Goal: Contribute content: Add original content to the website for others to see

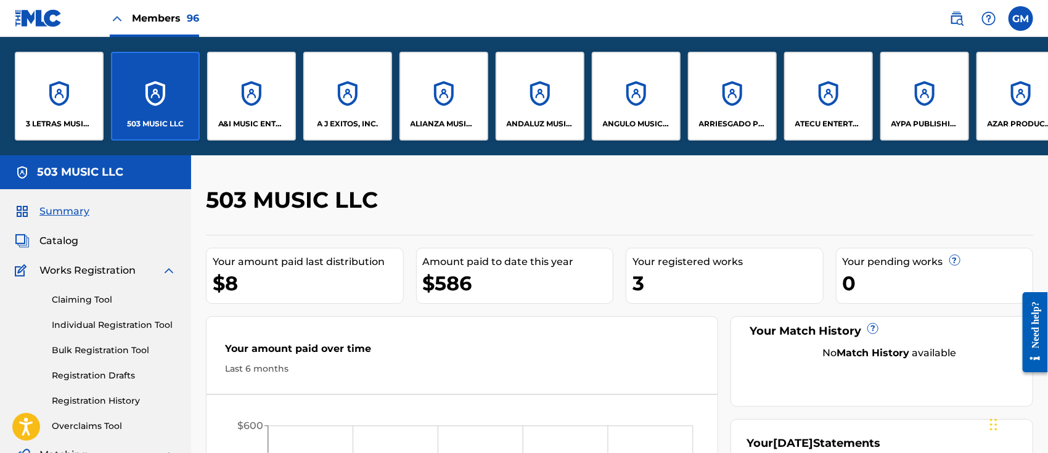
drag, startPoint x: 100, startPoint y: 155, endPoint x: 202, endPoint y: 160, distance: 101.2
drag, startPoint x: 112, startPoint y: 156, endPoint x: 128, endPoint y: 156, distance: 16.0
click at [128, 156] on div "503 MUSIC LLC" at bounding box center [95, 172] width 191 height 34
drag, startPoint x: 112, startPoint y: 155, endPoint x: 190, endPoint y: 155, distance: 77.7
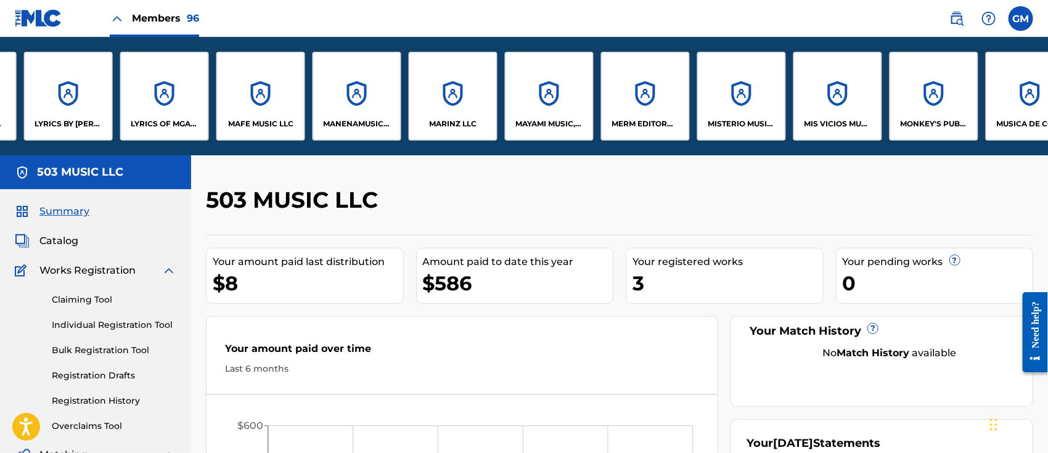
scroll to position [0, 5553]
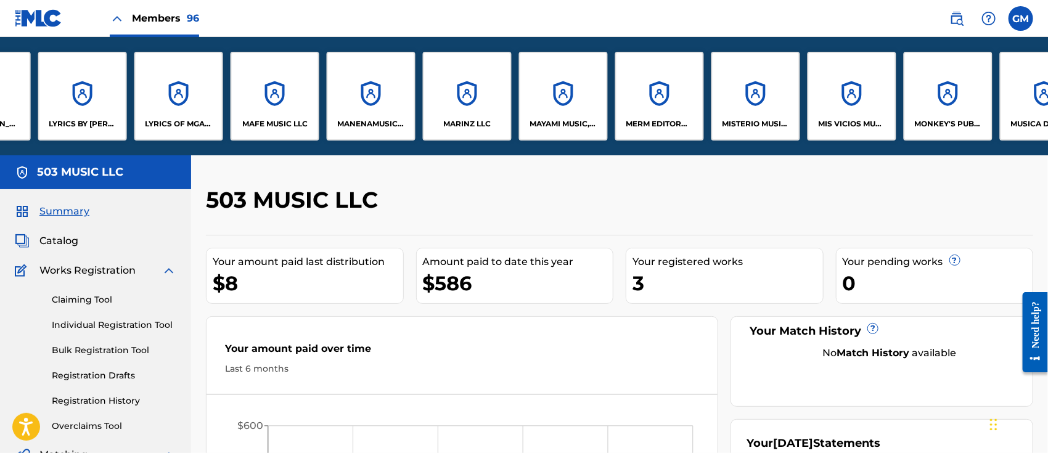
click at [657, 122] on p "MERM EDITORA LLC" at bounding box center [659, 123] width 67 height 11
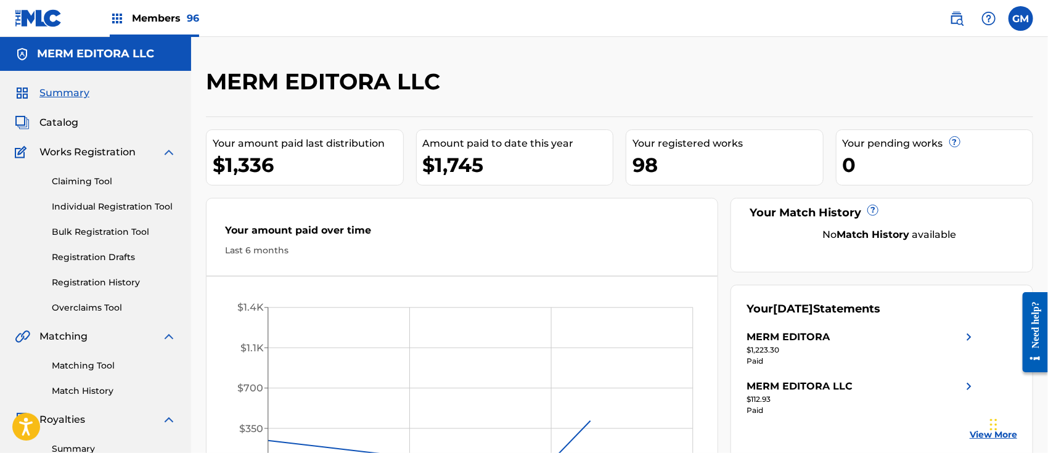
click at [51, 118] on span "Catalog" at bounding box center [58, 122] width 39 height 15
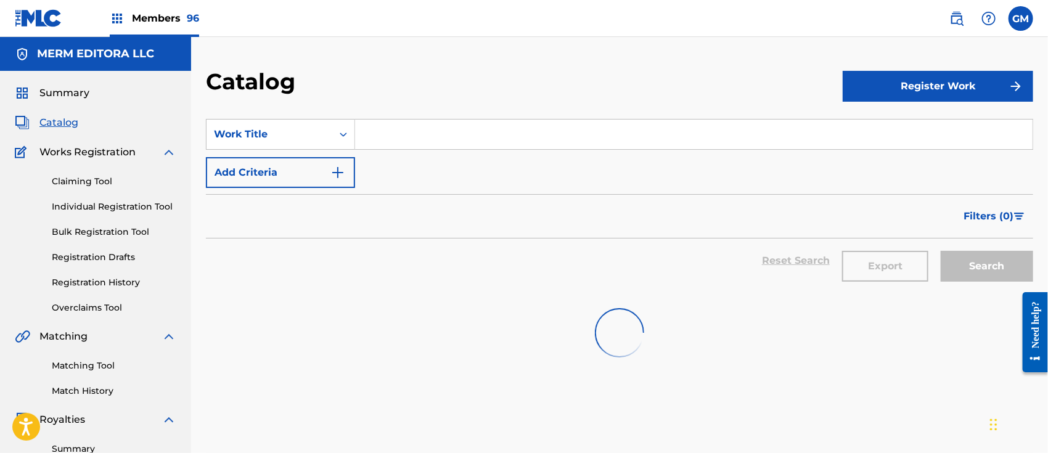
click at [390, 136] on input "Search Form" at bounding box center [693, 135] width 677 height 30
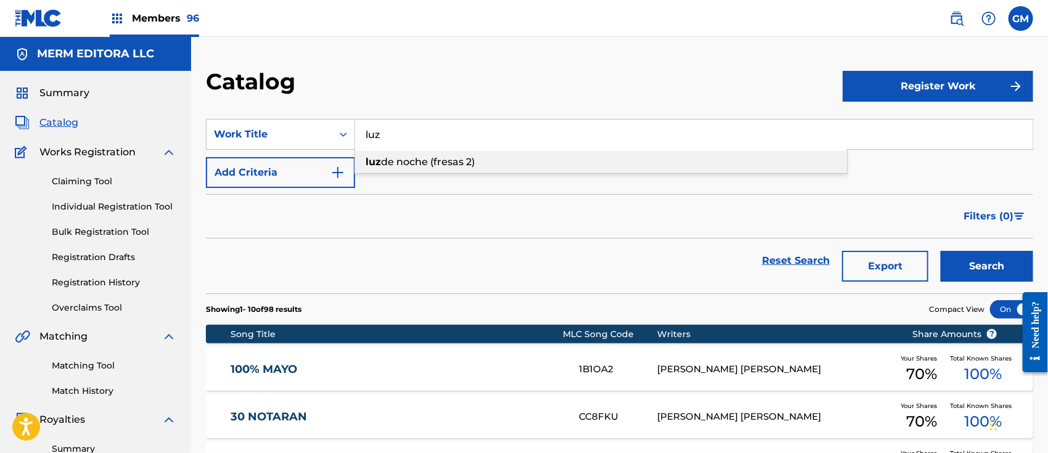
click at [487, 164] on div "[PERSON_NAME] de noche (fresas 2)" at bounding box center [601, 162] width 492 height 22
type input "[PERSON_NAME] de noche (fresas 2)"
click at [165, 11] on span "Members 96" at bounding box center [165, 18] width 67 height 14
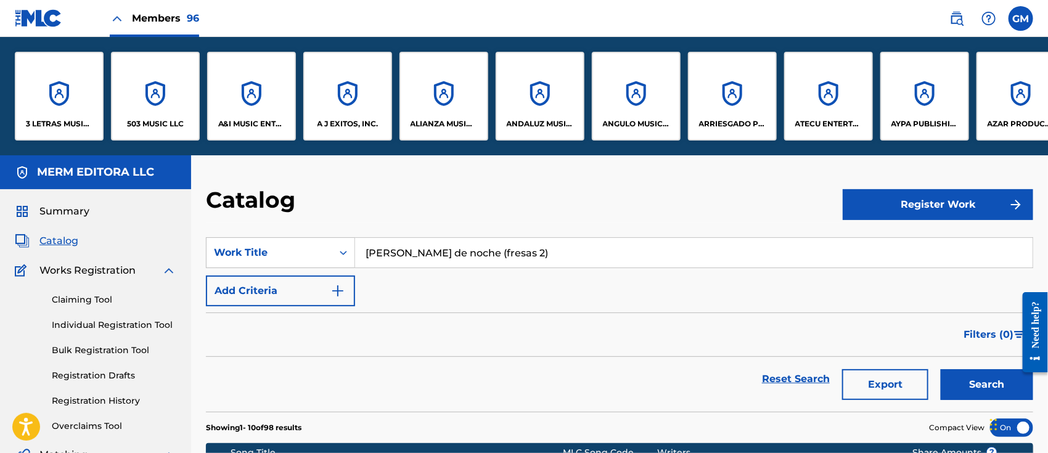
drag, startPoint x: 89, startPoint y: 155, endPoint x: 185, endPoint y: 155, distance: 96.8
click at [185, 155] on div "MERM EDITORA LLC" at bounding box center [95, 172] width 191 height 34
drag, startPoint x: 107, startPoint y: 155, endPoint x: 160, endPoint y: 155, distance: 52.4
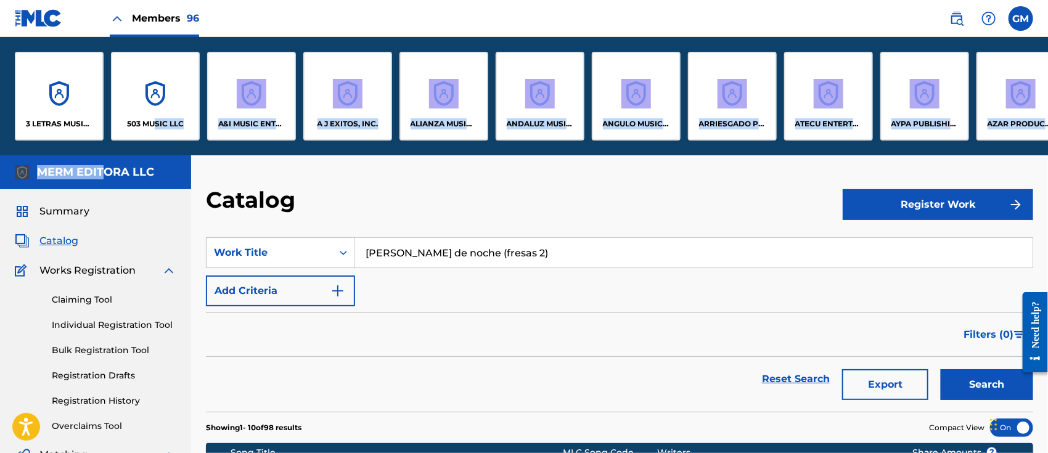
drag, startPoint x: 108, startPoint y: 156, endPoint x: 152, endPoint y: 153, distance: 43.8
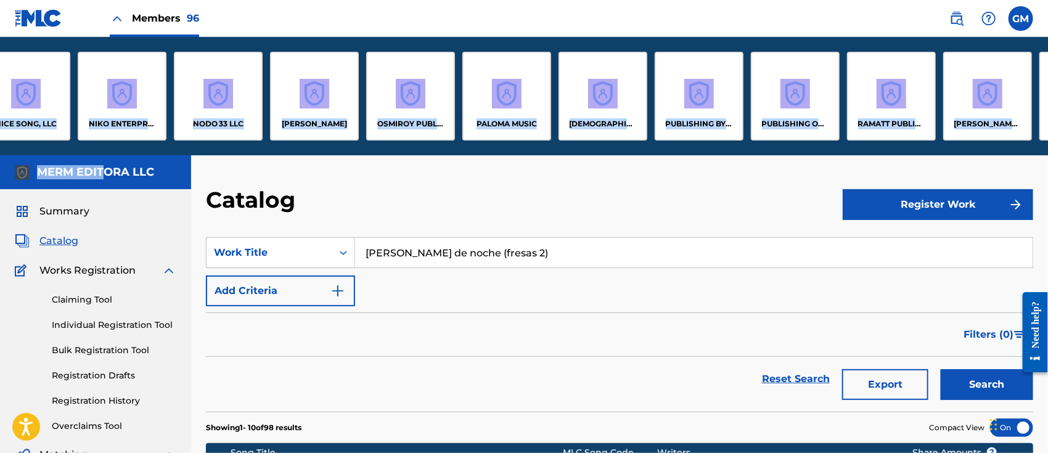
scroll to position [0, 7013]
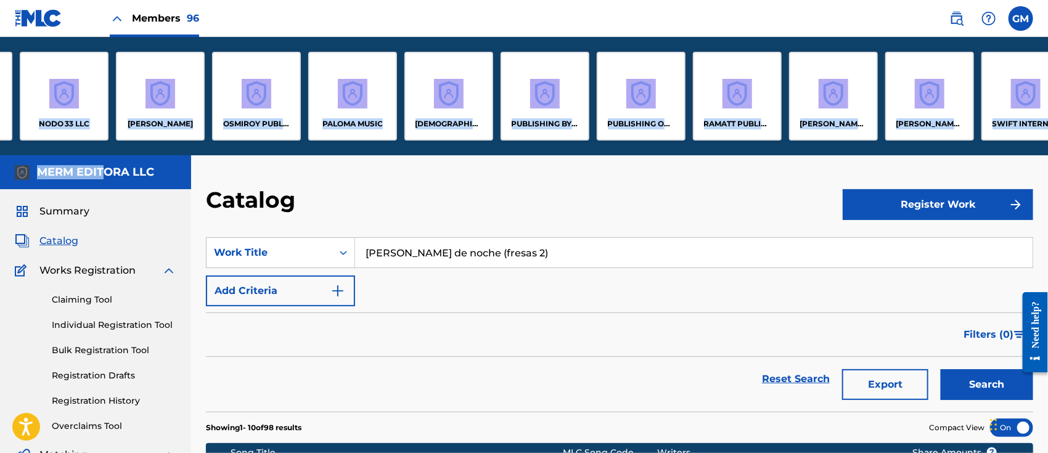
click at [924, 120] on p "[PERSON_NAME] MUSIC LLC" at bounding box center [929, 123] width 67 height 11
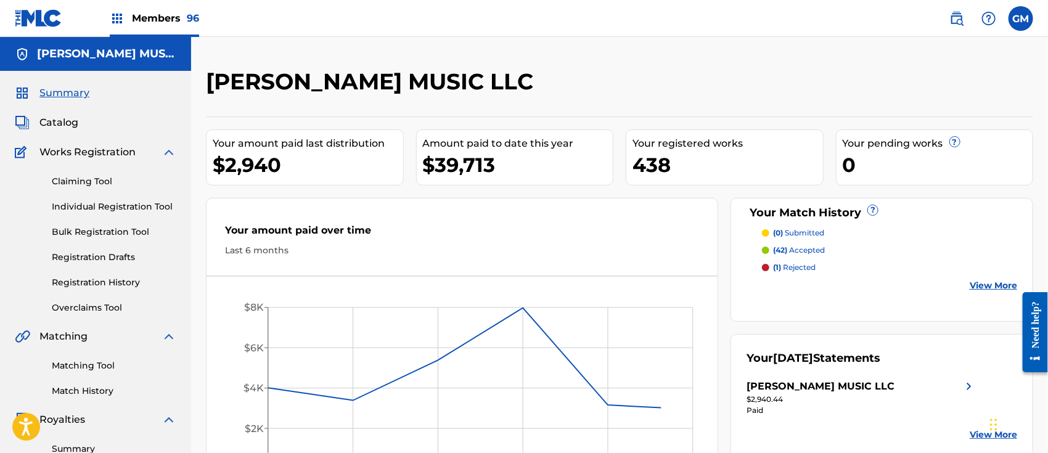
click at [63, 120] on span "Catalog" at bounding box center [58, 122] width 39 height 15
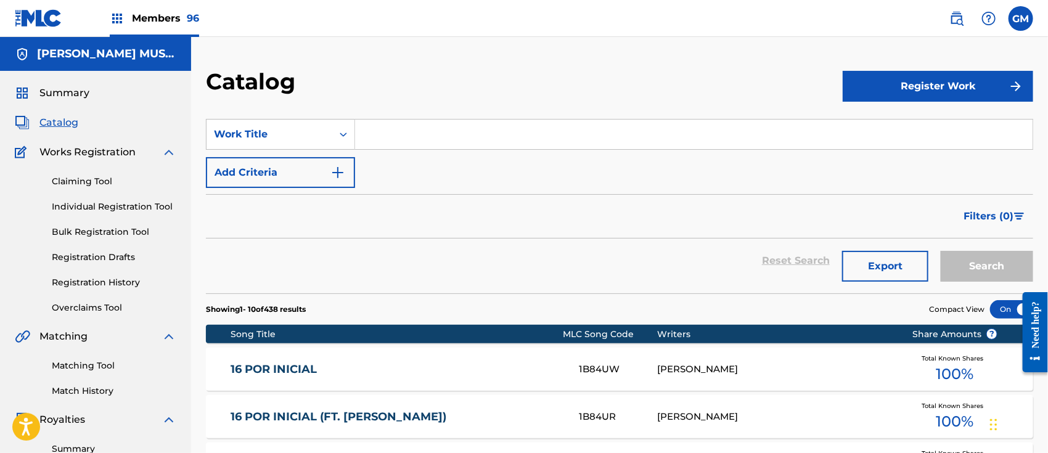
click at [427, 137] on input "Search Form" at bounding box center [693, 135] width 677 height 30
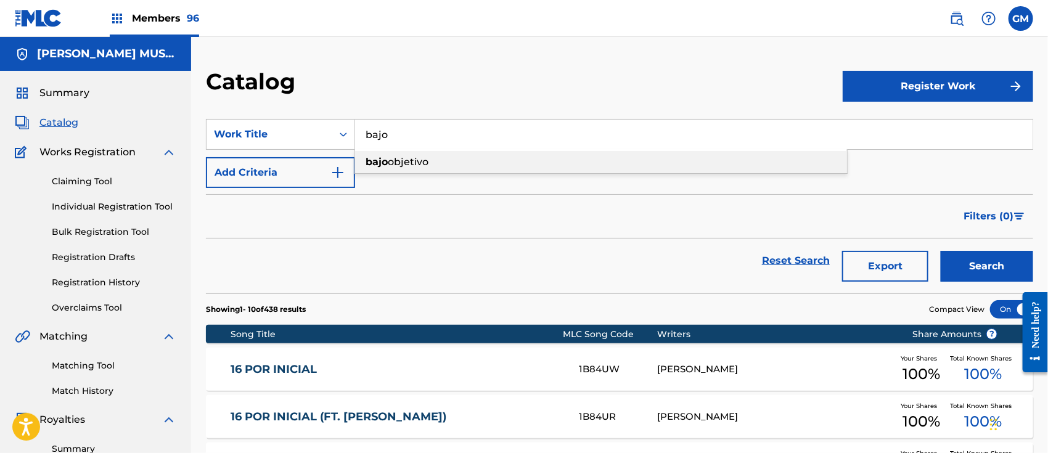
click at [404, 156] on span "objetivo" at bounding box center [408, 162] width 41 height 12
type input "bajo objetivo"
click at [979, 261] on button "Search" at bounding box center [986, 266] width 92 height 31
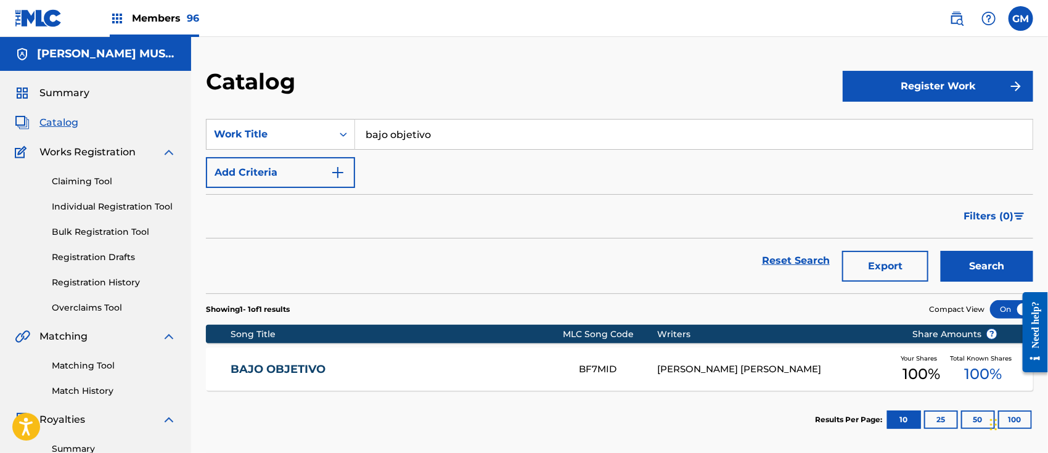
click at [160, 15] on span "Members 96" at bounding box center [165, 18] width 67 height 14
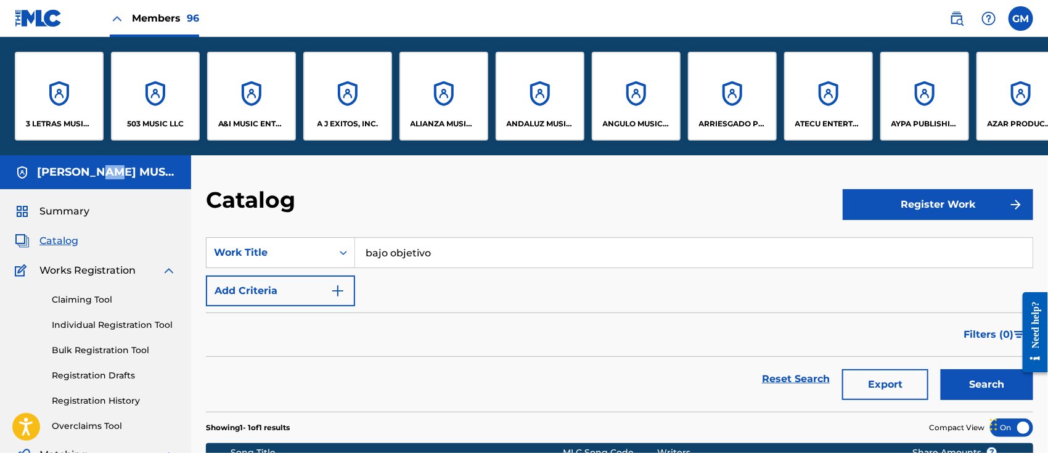
drag, startPoint x: 105, startPoint y: 158, endPoint x: 123, endPoint y: 157, distance: 17.3
click at [123, 157] on div "[PERSON_NAME] MUSIC LLC" at bounding box center [95, 172] width 191 height 34
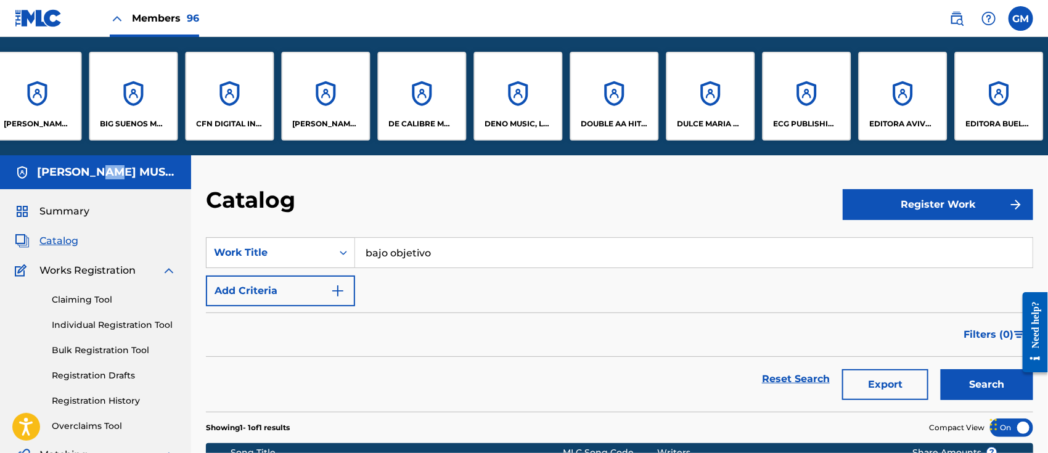
scroll to position [0, 1165]
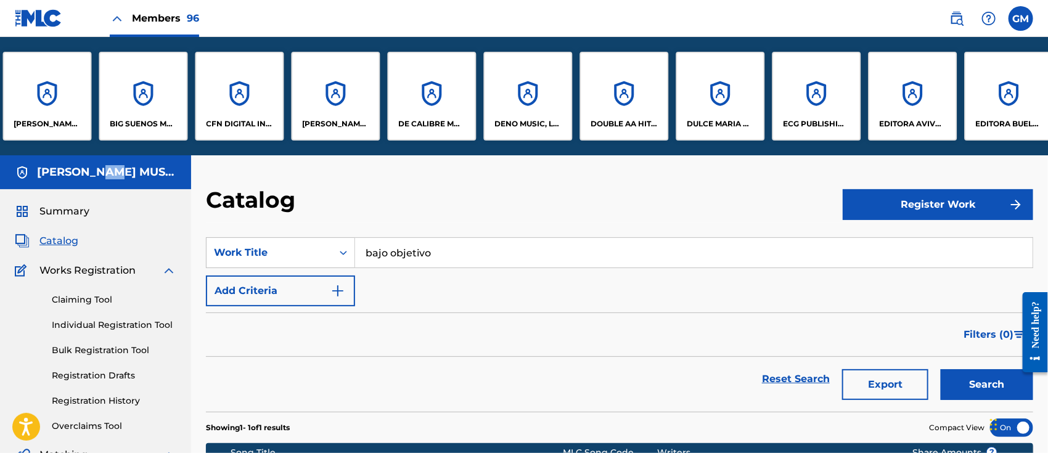
click at [236, 126] on p "CFN DIGITAL INC." at bounding box center [239, 123] width 67 height 11
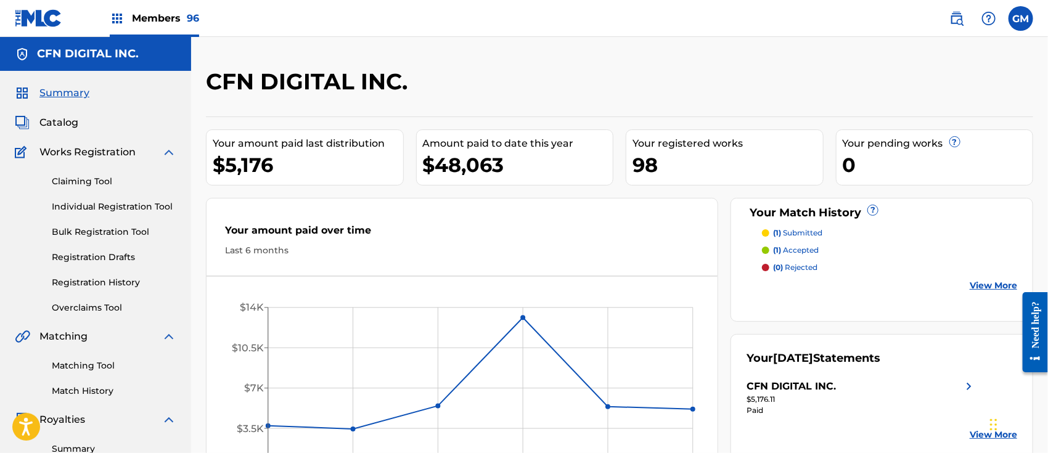
click at [69, 119] on span "Catalog" at bounding box center [58, 122] width 39 height 15
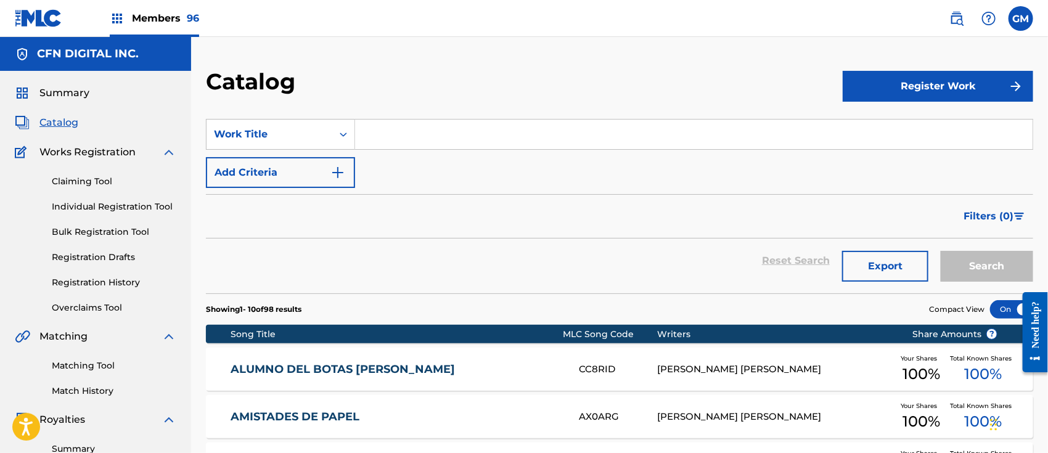
click at [449, 136] on input "Search Form" at bounding box center [693, 135] width 677 height 30
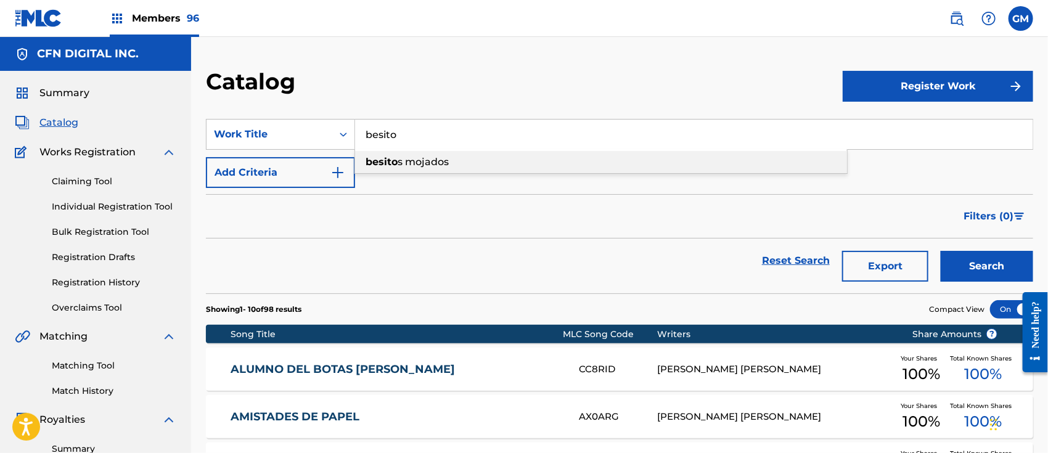
click at [417, 165] on span "s mojados" at bounding box center [422, 162] width 51 height 12
type input "besitos mojados"
click at [963, 267] on button "Search" at bounding box center [986, 266] width 92 height 31
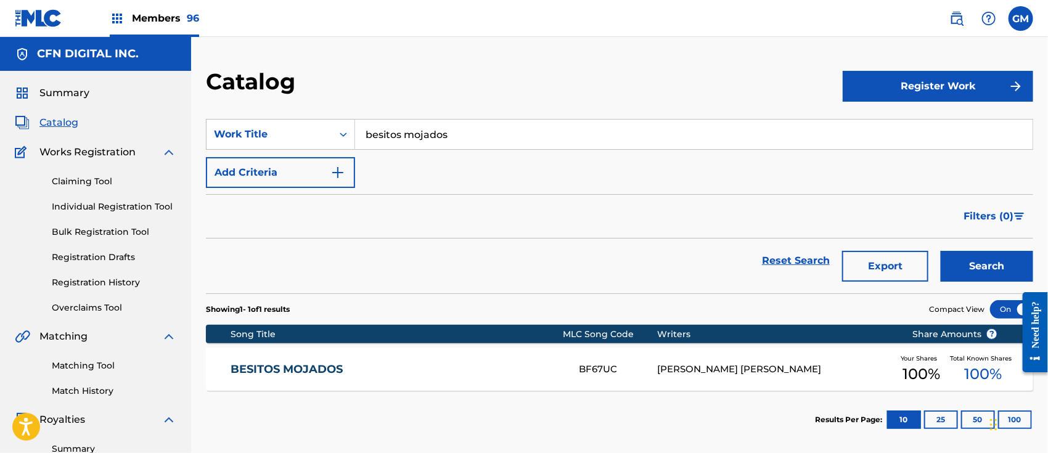
click at [168, 14] on span "Members 96" at bounding box center [165, 18] width 67 height 14
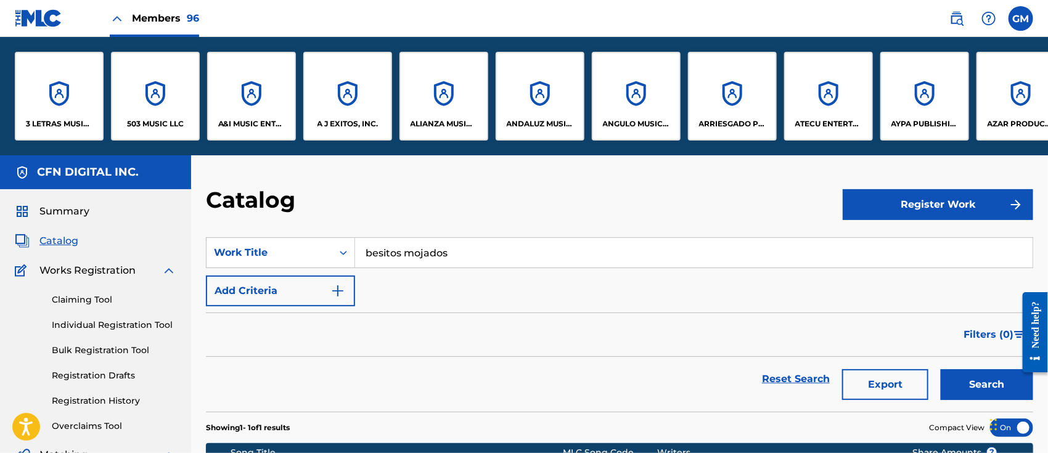
drag, startPoint x: 100, startPoint y: 155, endPoint x: 123, endPoint y: 155, distance: 22.2
click at [123, 155] on div "CFN DIGITAL INC." at bounding box center [95, 172] width 191 height 34
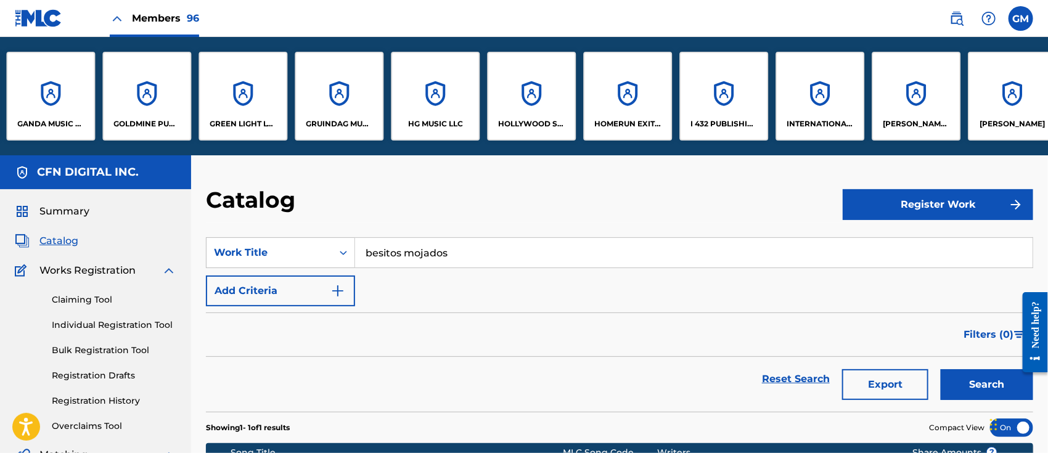
scroll to position [0, 3787]
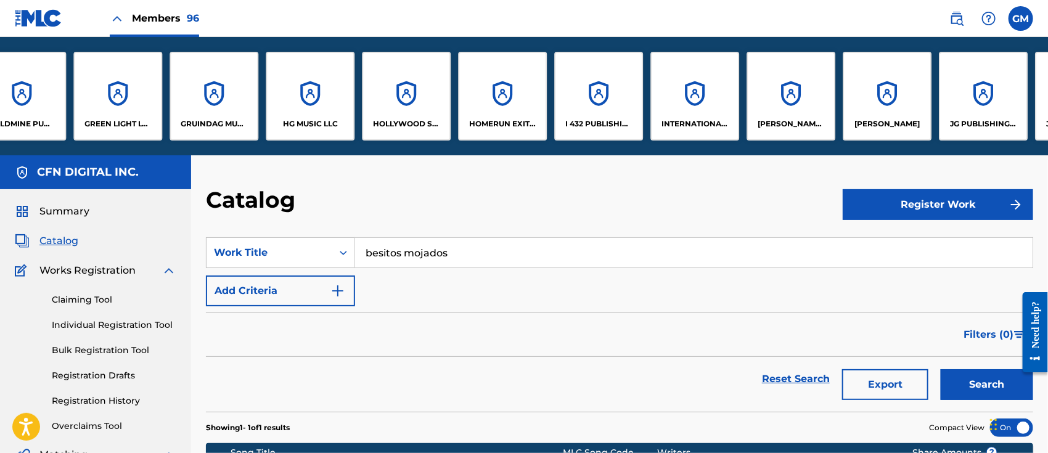
click at [518, 112] on div "HOMERUN EXITOS LLC" at bounding box center [502, 96] width 89 height 89
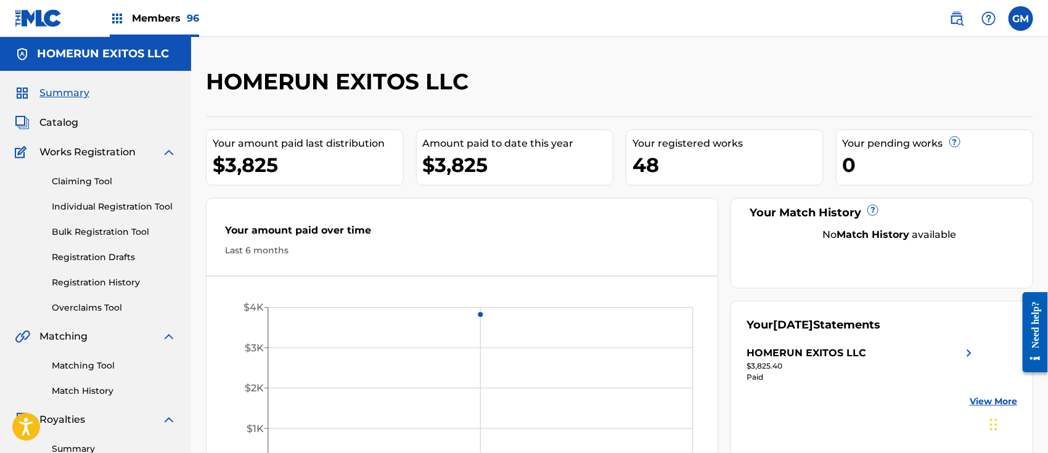
click at [52, 117] on span "Catalog" at bounding box center [58, 122] width 39 height 15
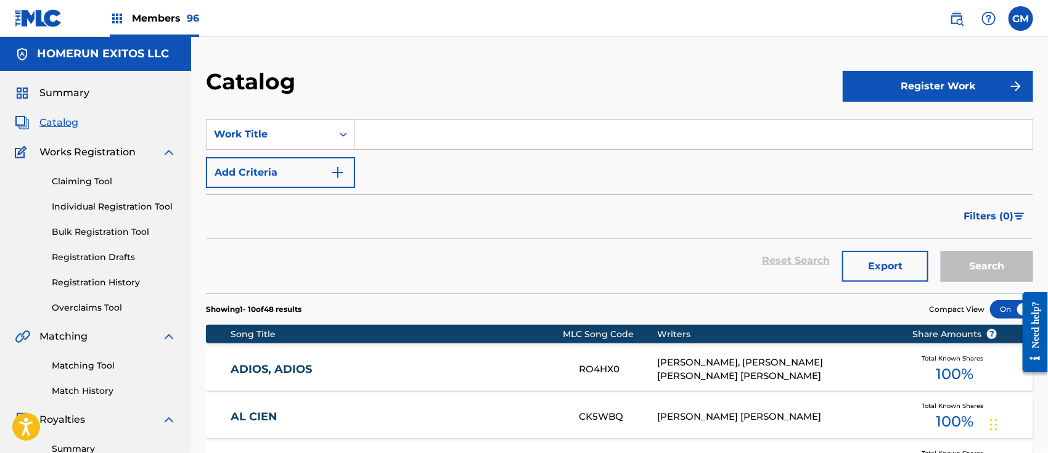
click at [413, 131] on input "Search Form" at bounding box center [693, 135] width 677 height 30
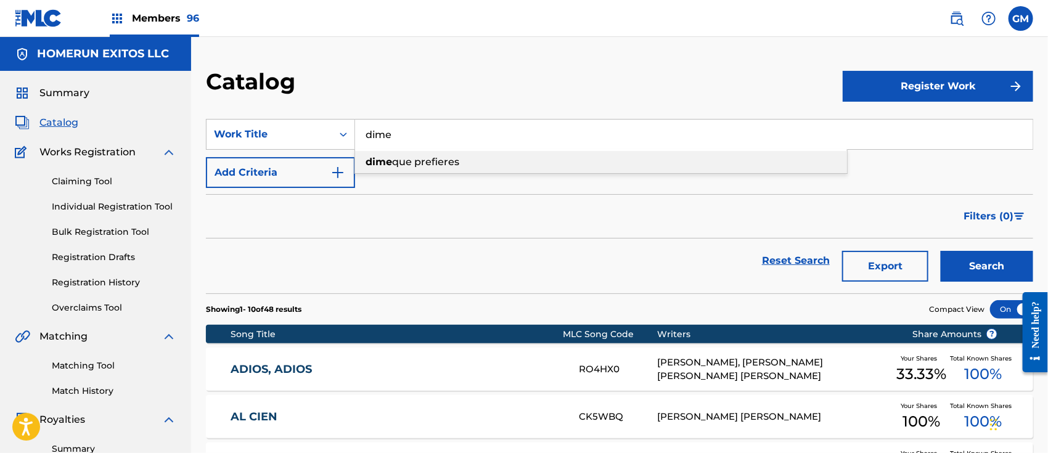
click at [434, 158] on span "que prefieres" at bounding box center [425, 162] width 67 height 12
type input "dime que prefieres"
click at [956, 259] on button "Search" at bounding box center [986, 266] width 92 height 31
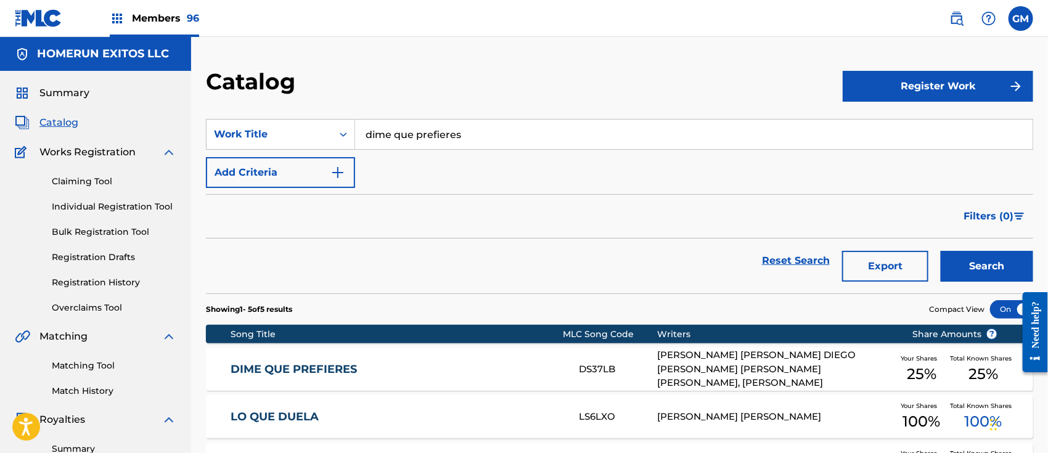
click at [510, 364] on link "DIME QUE PREFIERES" at bounding box center [396, 369] width 332 height 14
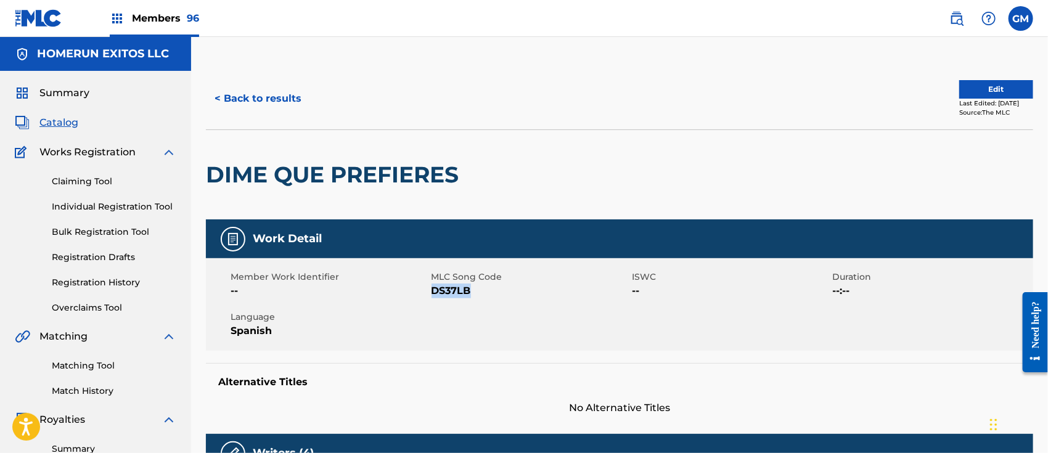
drag, startPoint x: 473, startPoint y: 290, endPoint x: 431, endPoint y: 293, distance: 42.1
click at [431, 293] on span "DS37LB" at bounding box center [530, 290] width 198 height 15
copy span "DS37LB"
click at [172, 15] on span "Members 96" at bounding box center [165, 18] width 67 height 14
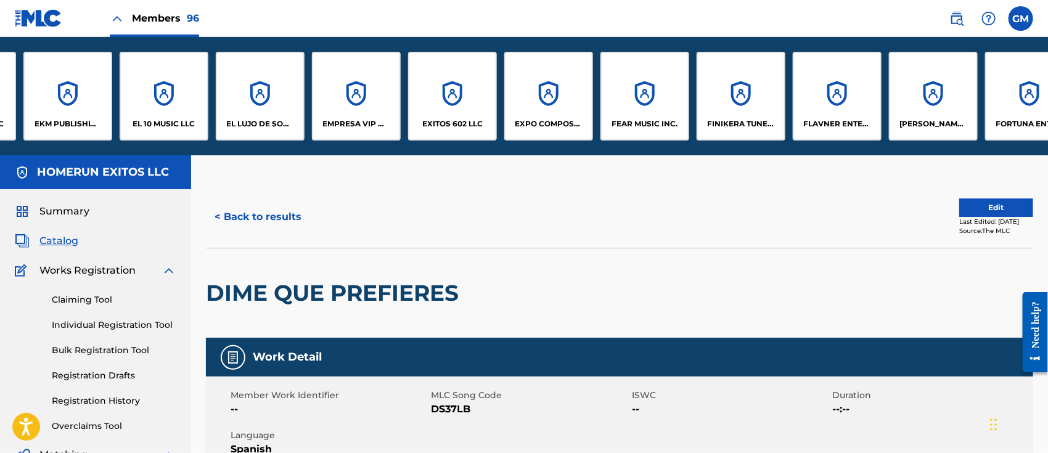
scroll to position [0, 2612]
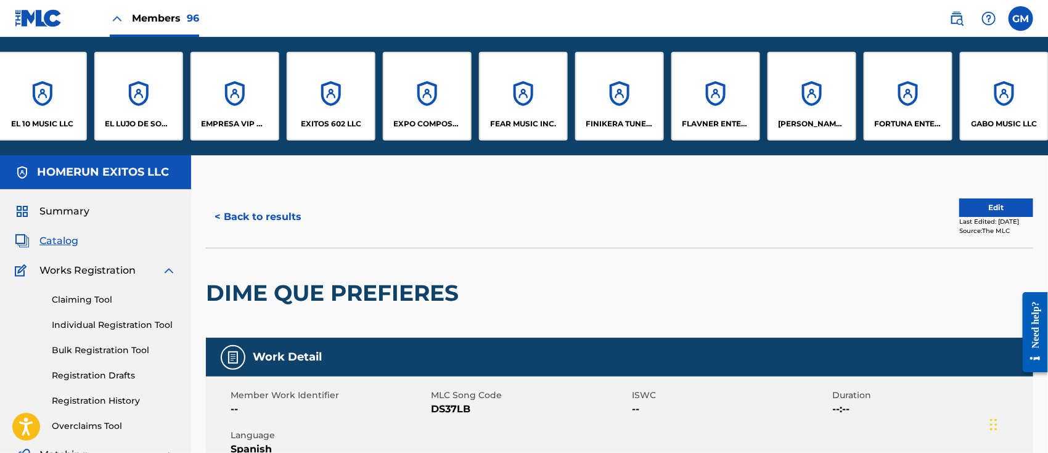
click at [902, 107] on div "FORTUNA ENTERTAINMENT, LLC" at bounding box center [907, 96] width 89 height 89
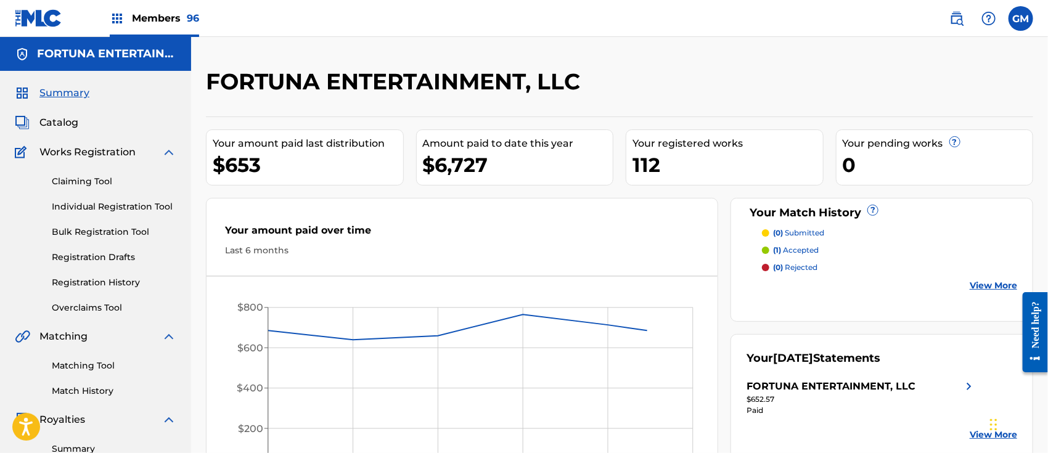
click at [67, 119] on span "Catalog" at bounding box center [58, 122] width 39 height 15
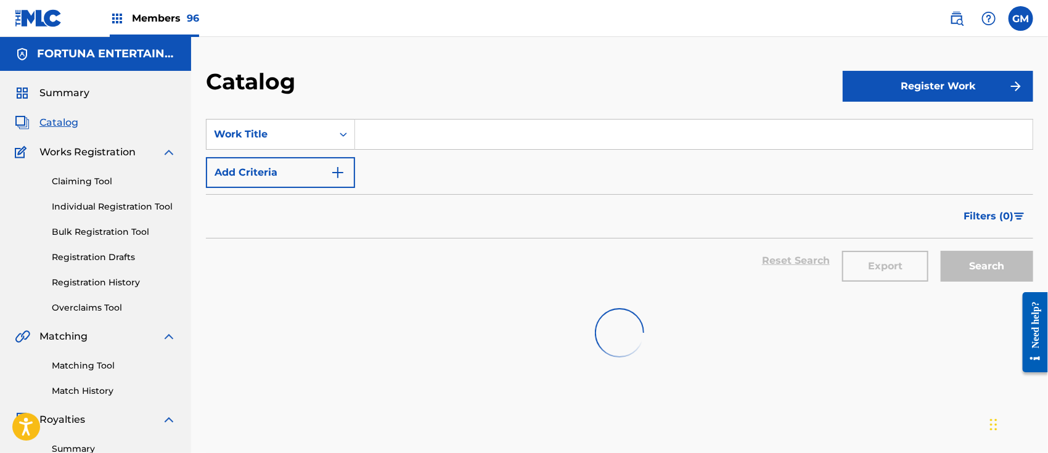
click at [431, 135] on input "Search Form" at bounding box center [693, 135] width 677 height 30
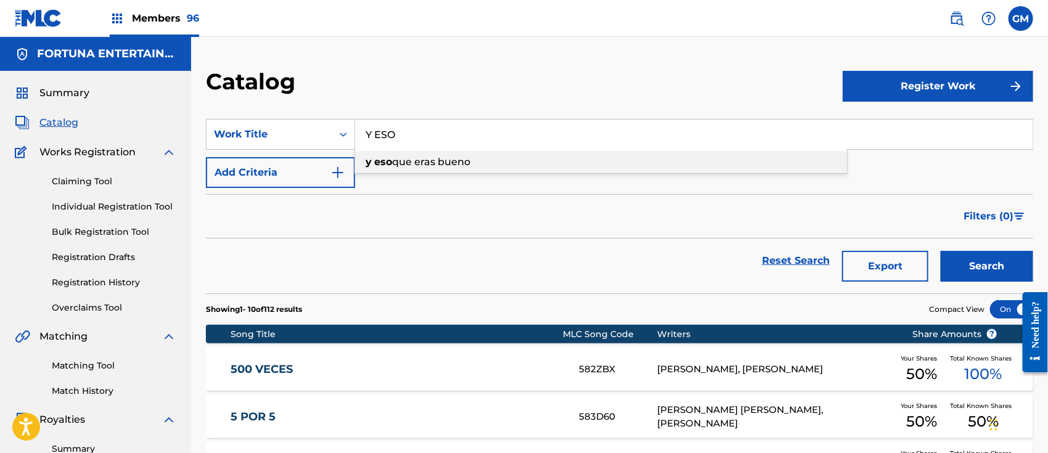
click at [418, 151] on div "y eso que eras bueno" at bounding box center [601, 162] width 492 height 22
click at [976, 264] on button "Search" at bounding box center [986, 266] width 92 height 31
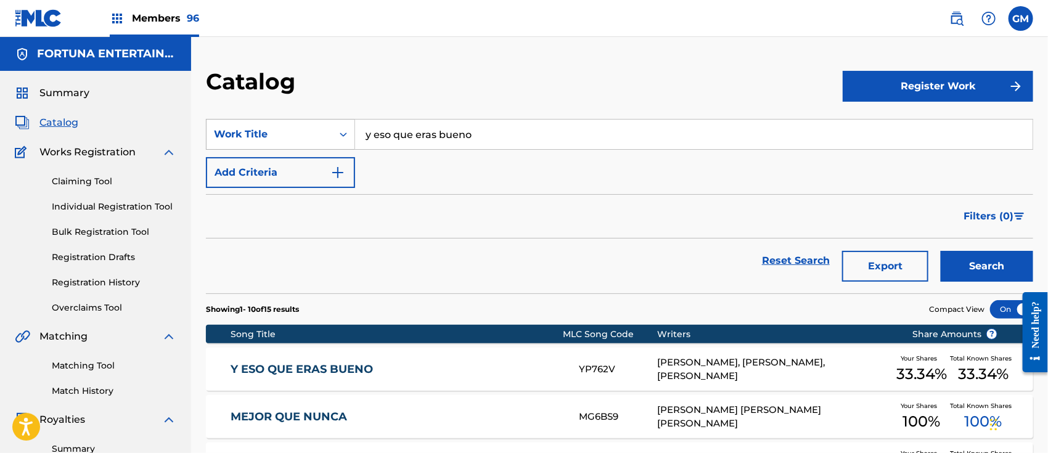
drag, startPoint x: 512, startPoint y: 130, endPoint x: 261, endPoint y: 132, distance: 250.8
click at [261, 132] on div "SearchWithCriteria2afa7570-5a6a-4b1f-b0c2-326f34d74011 Work Title y eso que era…" at bounding box center [619, 134] width 827 height 31
click at [385, 158] on strong "pasa" at bounding box center [377, 162] width 25 height 12
type input "pasa"
click at [969, 263] on button "Search" at bounding box center [986, 266] width 92 height 31
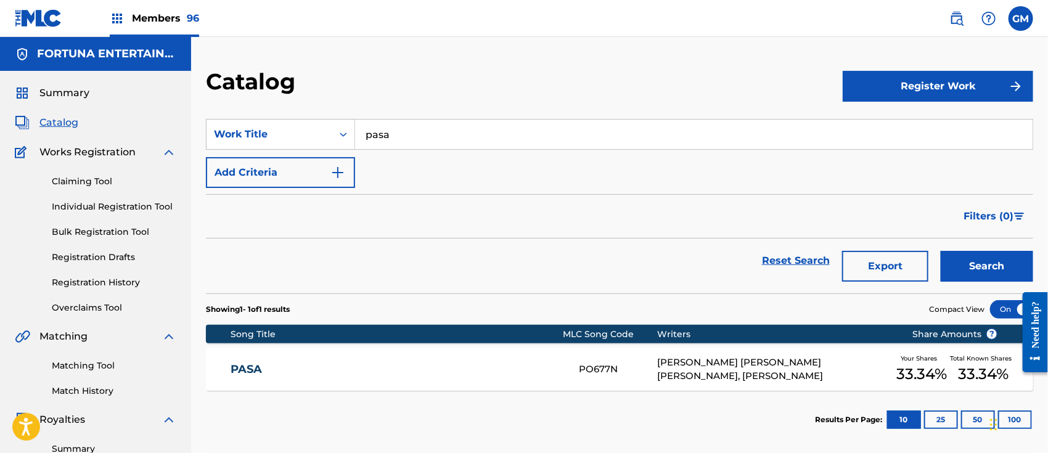
click at [179, 14] on span "Members 96" at bounding box center [165, 18] width 67 height 14
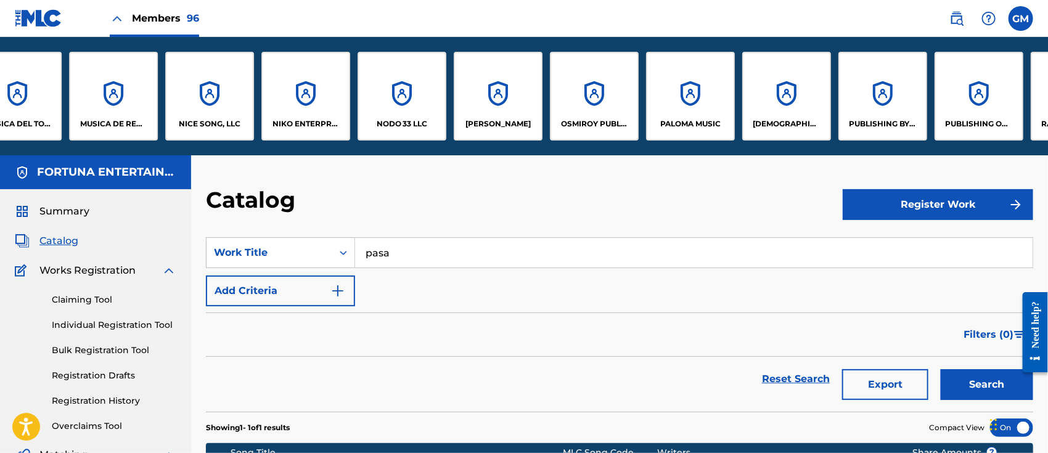
scroll to position [0, 6680]
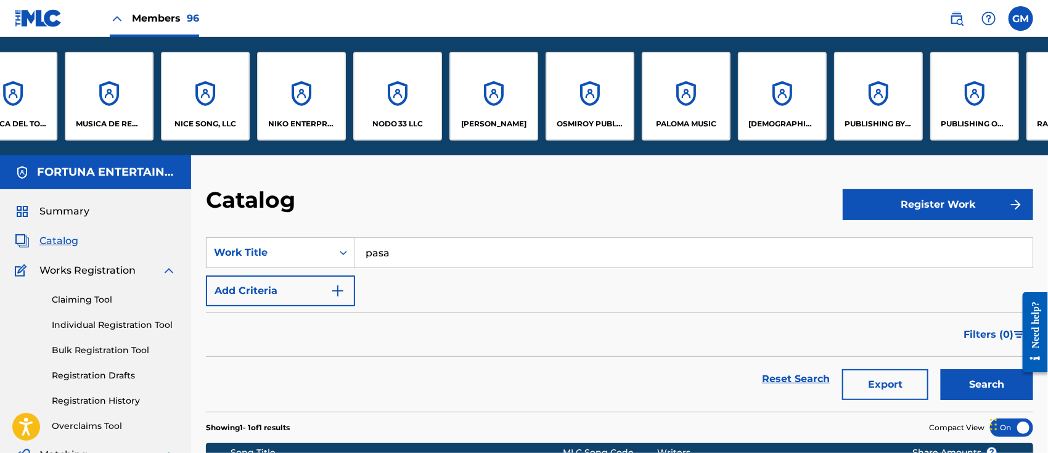
click at [799, 101] on div "[DEMOGRAPHIC_DATA] MUSIC, LLC" at bounding box center [782, 96] width 89 height 89
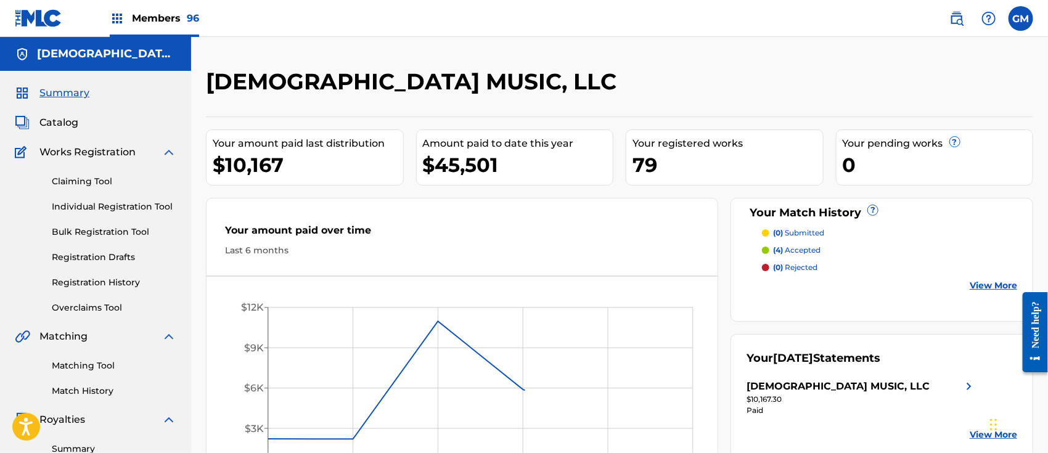
click at [64, 121] on span "Catalog" at bounding box center [58, 122] width 39 height 15
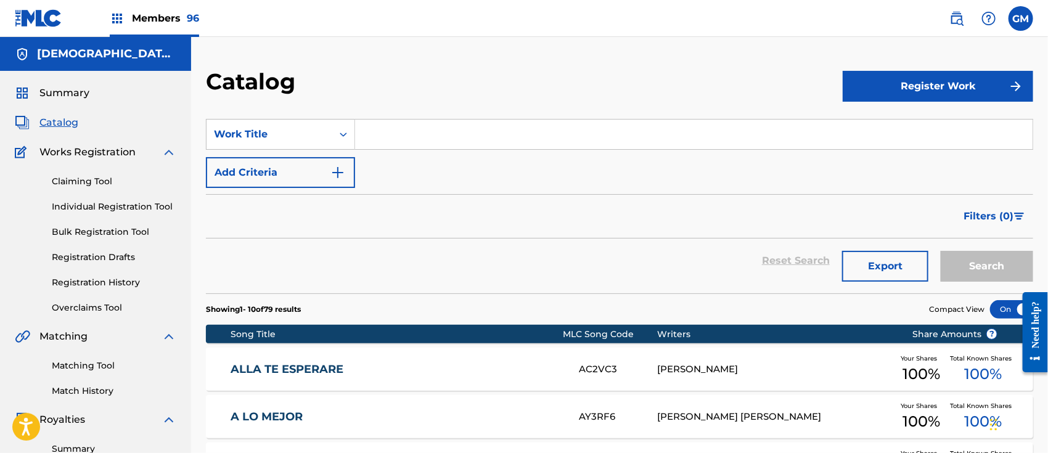
click at [450, 134] on input "Search Form" at bounding box center [693, 135] width 677 height 30
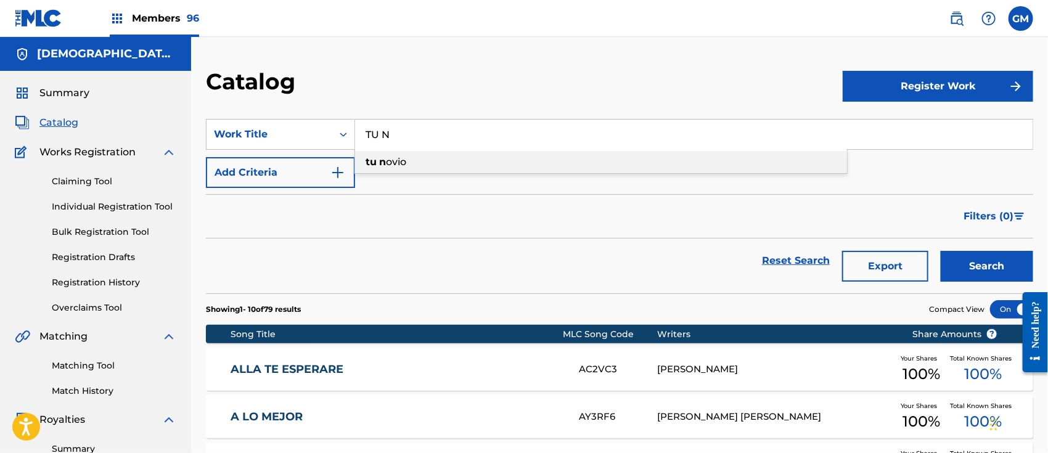
click at [404, 158] on span "ovio" at bounding box center [396, 162] width 20 height 12
type input "tu novio"
click at [1006, 264] on button "Search" at bounding box center [986, 266] width 92 height 31
click at [385, 365] on link "TU NOVIO" at bounding box center [396, 369] width 332 height 14
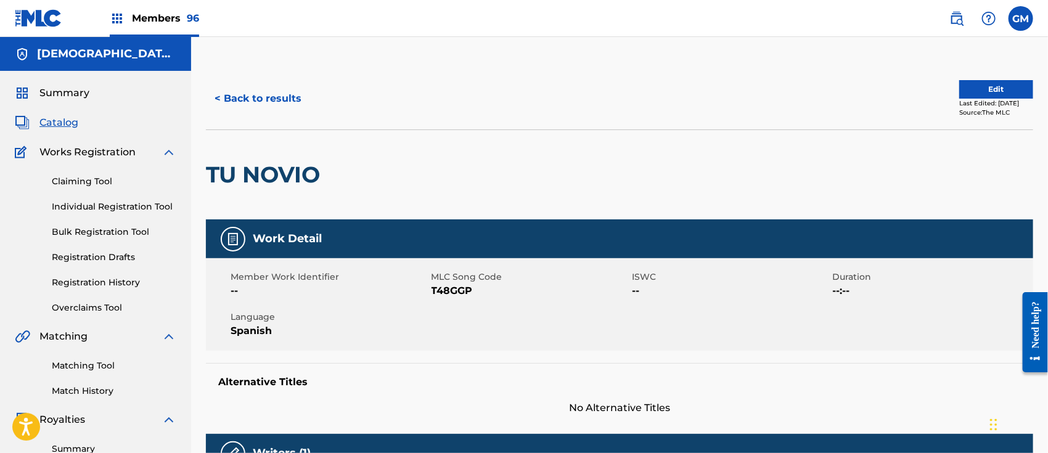
click at [976, 86] on button "Edit" at bounding box center [996, 89] width 74 height 18
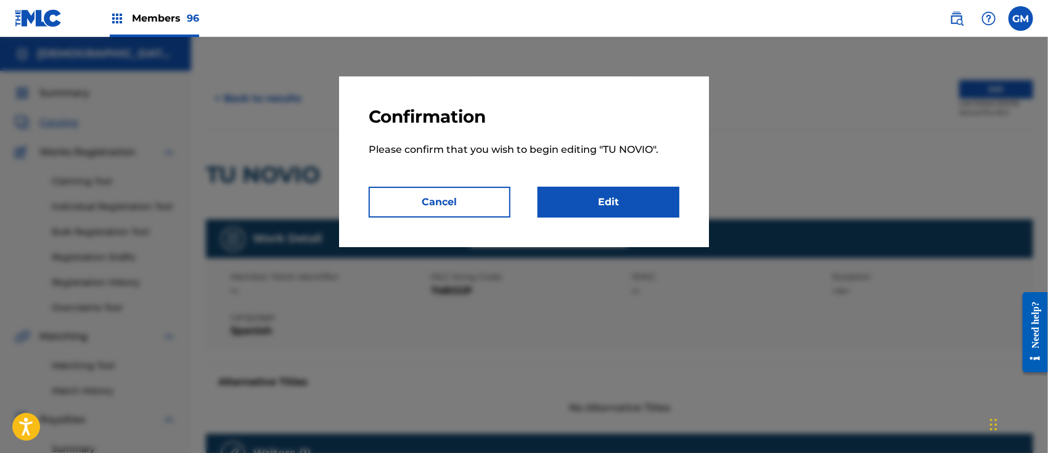
click at [606, 198] on link "Edit" at bounding box center [608, 202] width 142 height 31
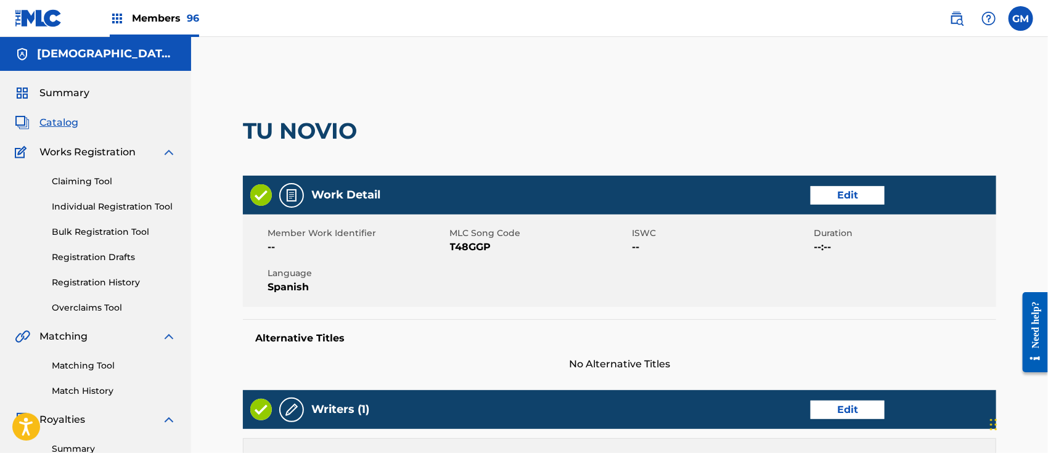
click at [871, 195] on link "Edit" at bounding box center [847, 195] width 74 height 18
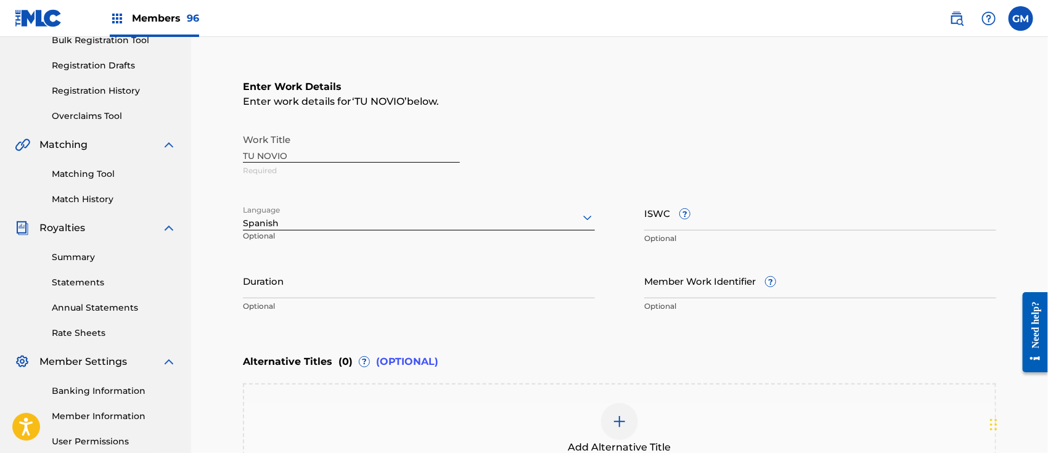
scroll to position [364, 0]
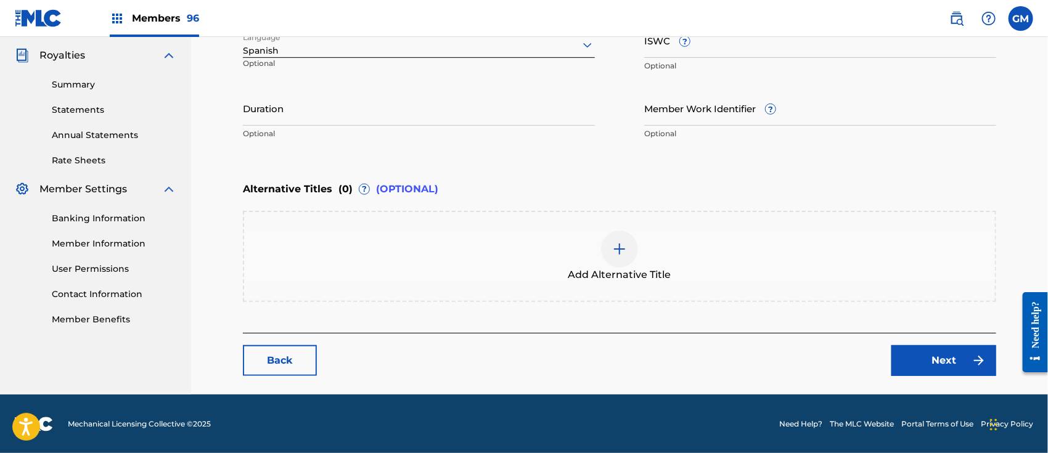
click at [615, 242] on img at bounding box center [619, 249] width 15 height 15
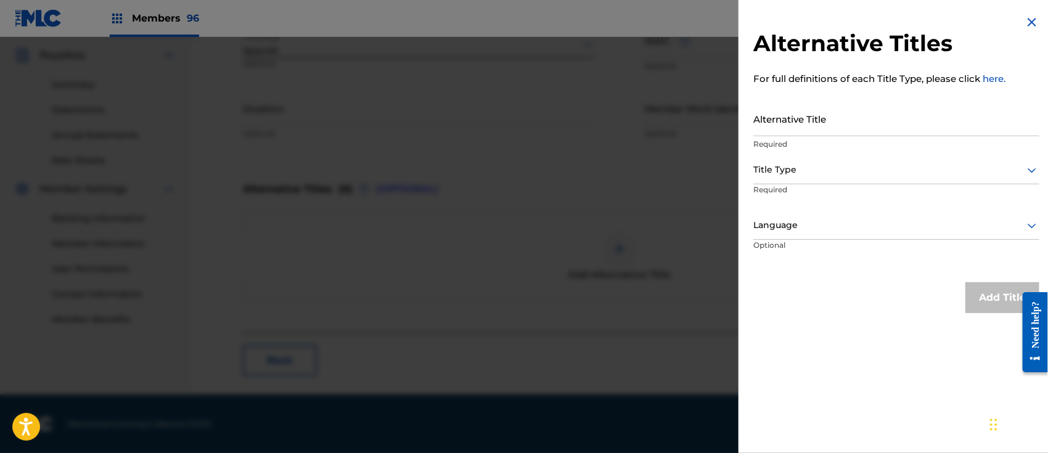
click at [815, 121] on input "Alternative Title" at bounding box center [896, 118] width 286 height 35
type input "HOY SOY TU NOVIO"
click at [789, 174] on div at bounding box center [896, 169] width 286 height 15
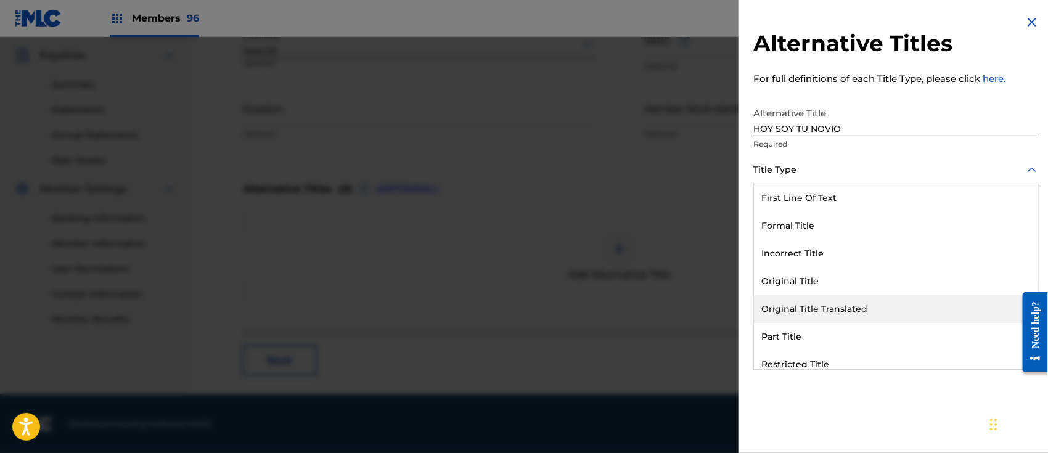
scroll to position [120, 0]
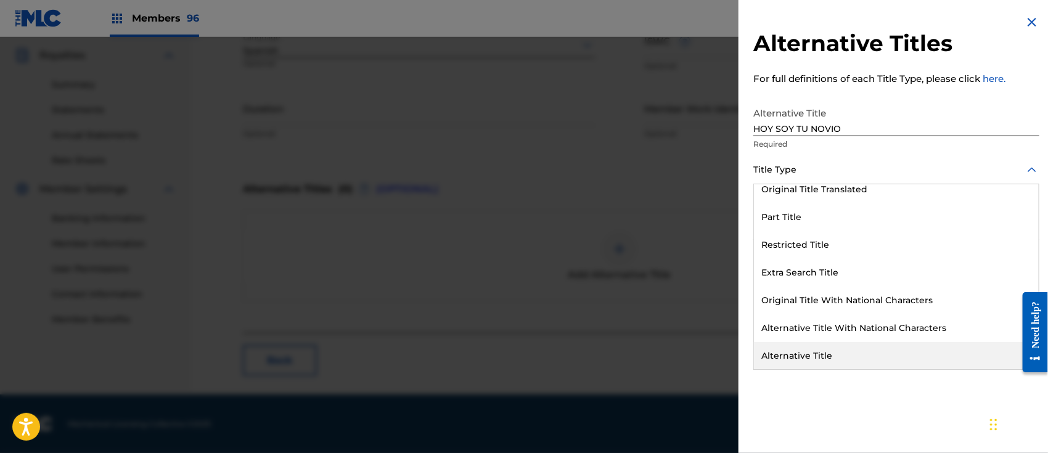
click at [832, 351] on div "Alternative Title" at bounding box center [896, 356] width 285 height 28
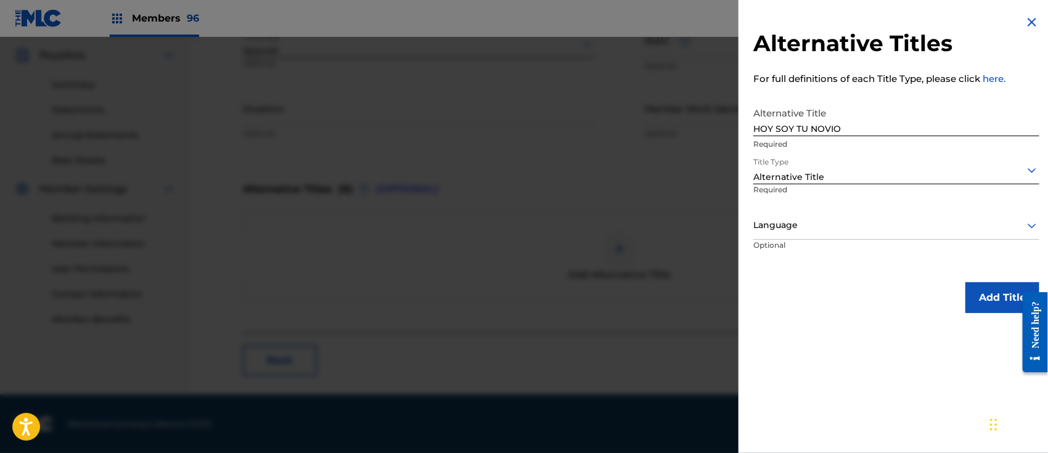
click at [797, 227] on div at bounding box center [896, 225] width 286 height 15
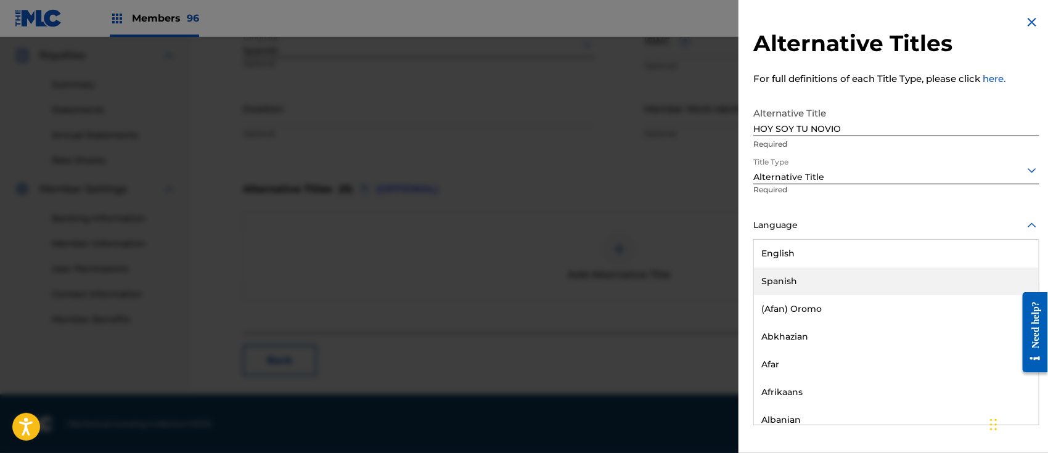
click at [791, 277] on div "Spanish" at bounding box center [896, 281] width 285 height 28
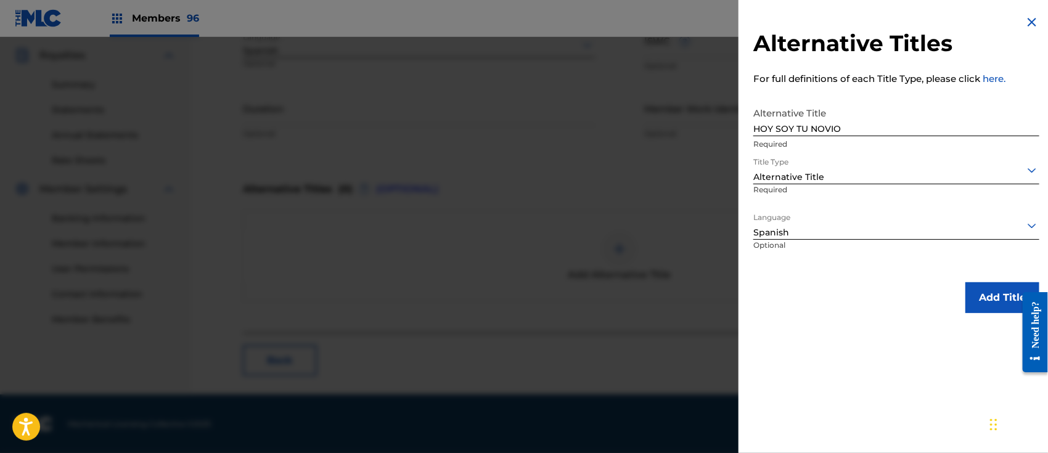
click at [982, 293] on button "Add Title" at bounding box center [1002, 297] width 74 height 31
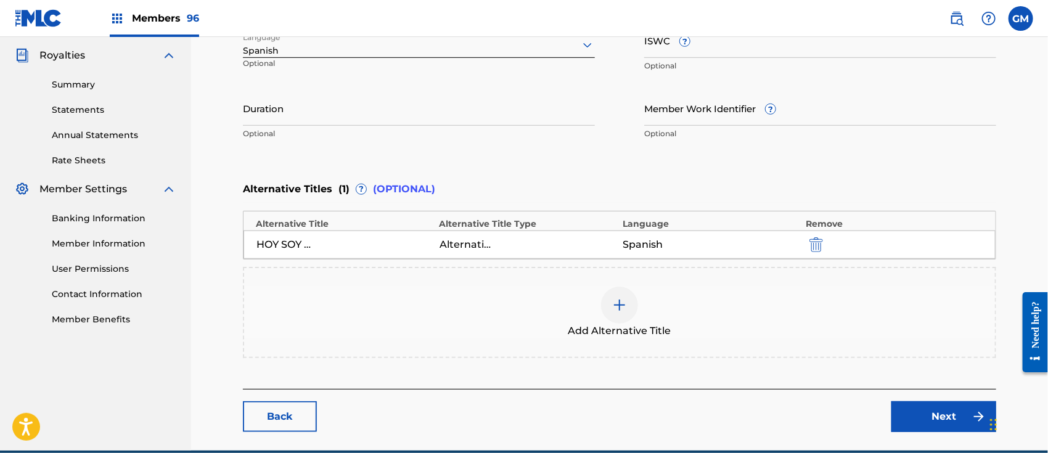
click at [934, 411] on link "Next" at bounding box center [943, 416] width 105 height 31
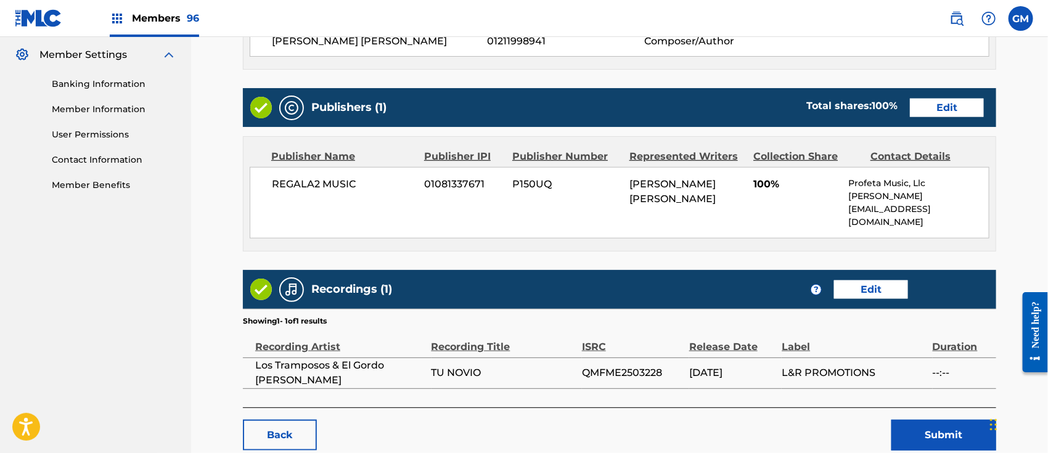
scroll to position [550, 0]
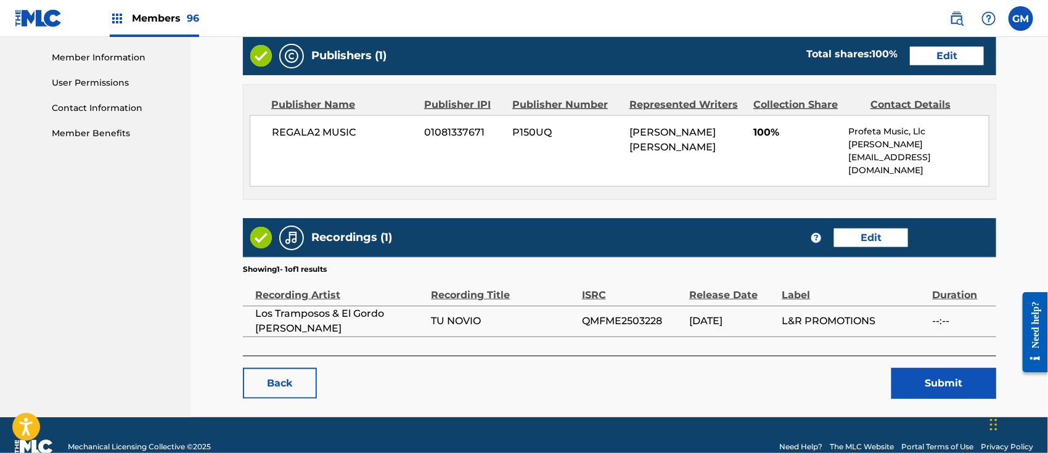
click at [923, 368] on button "Submit" at bounding box center [943, 383] width 105 height 31
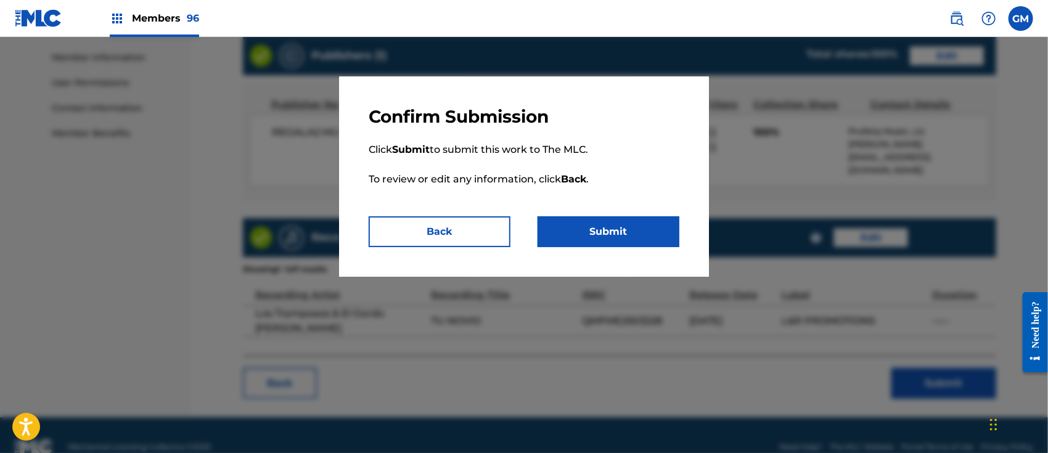
click at [599, 226] on button "Submit" at bounding box center [608, 231] width 142 height 31
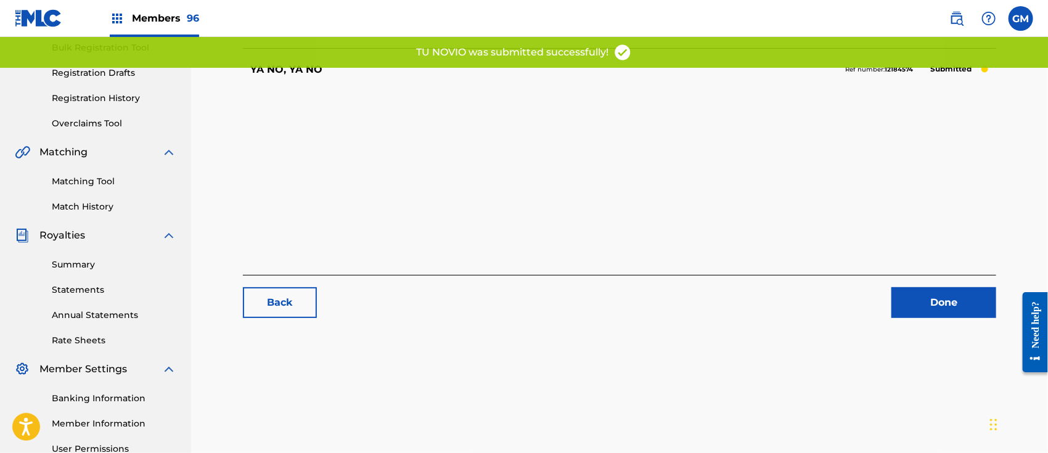
scroll to position [192, 0]
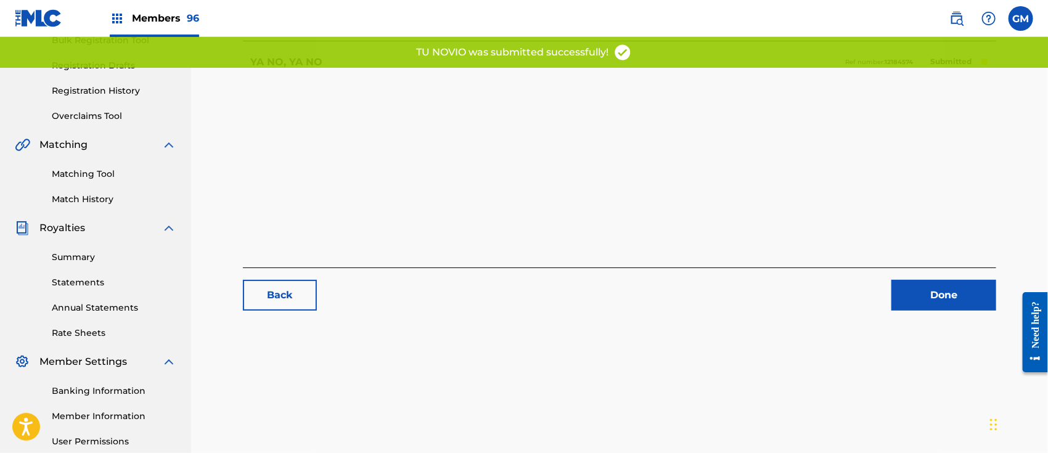
click at [921, 287] on link "Done" at bounding box center [943, 295] width 105 height 31
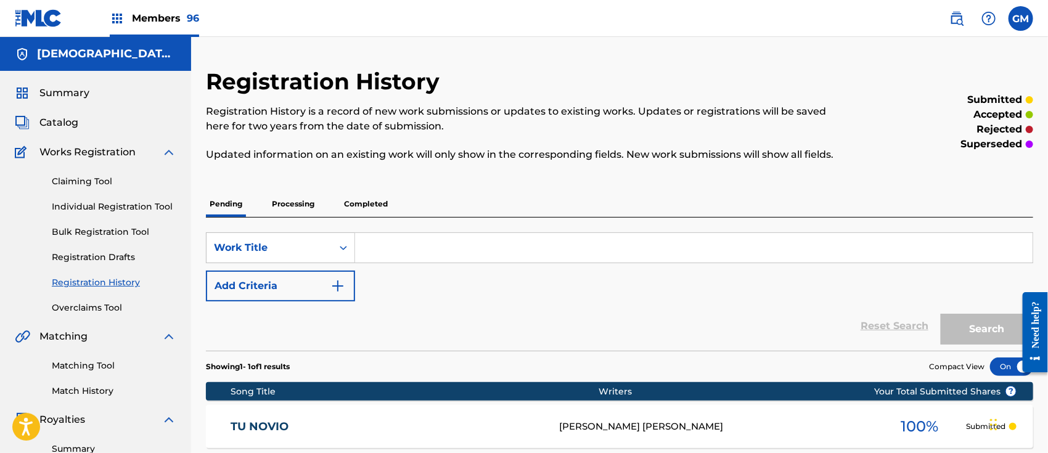
click at [169, 11] on span "Members 96" at bounding box center [165, 18] width 67 height 14
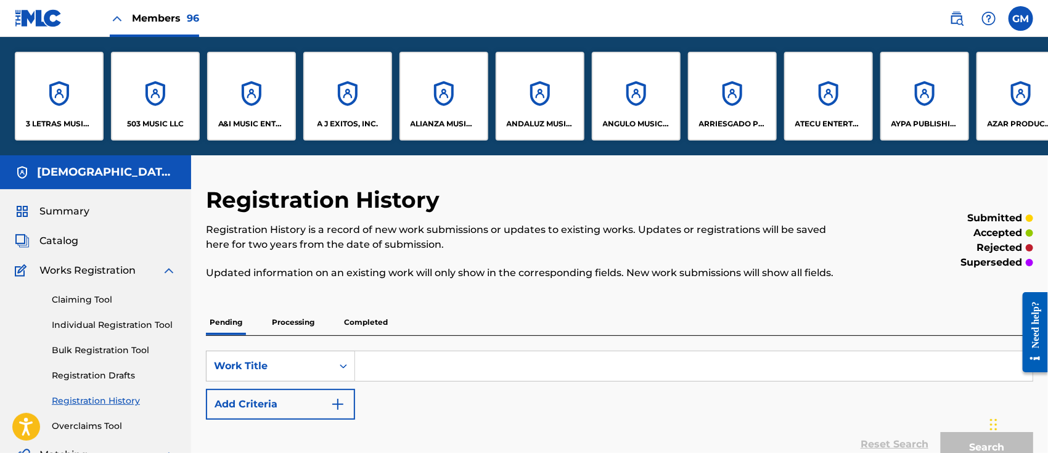
click at [248, 120] on p "A&I MUSIC ENTERTAINMENT, INC" at bounding box center [251, 123] width 67 height 11
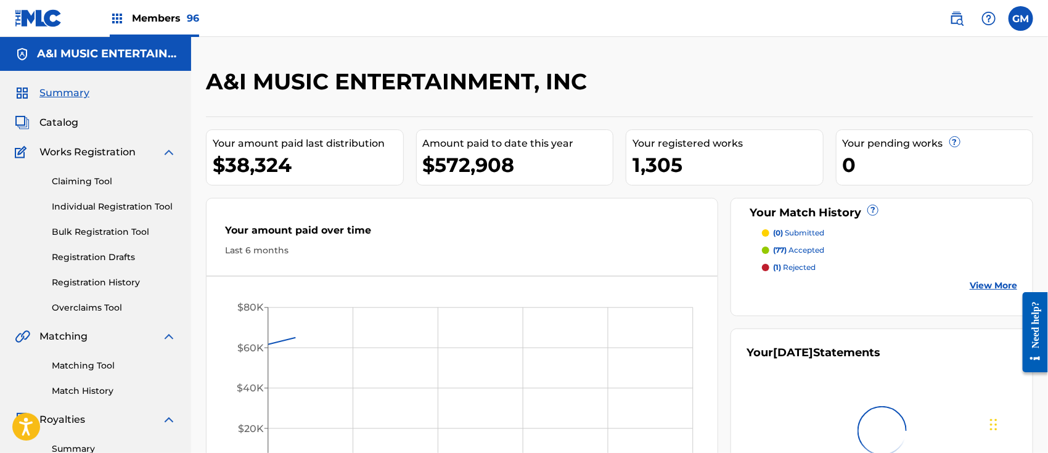
click at [62, 116] on span "Catalog" at bounding box center [58, 122] width 39 height 15
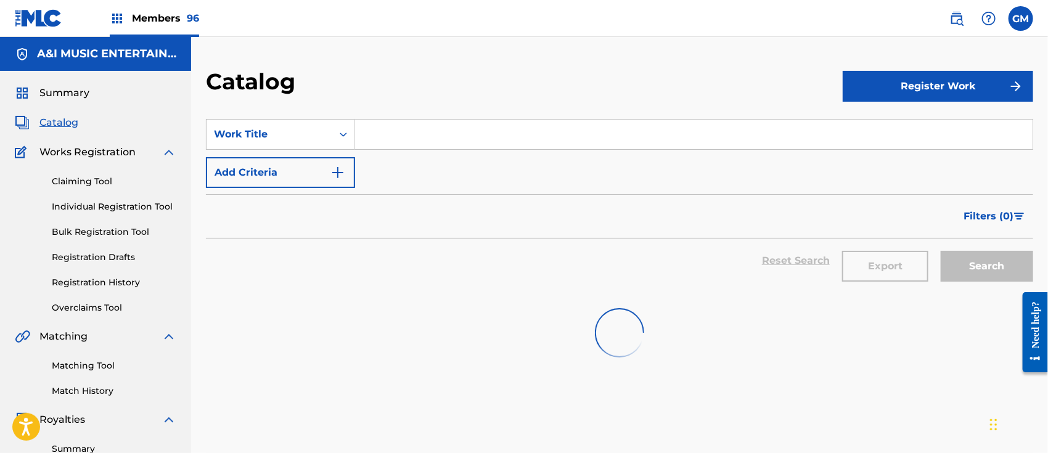
click at [397, 129] on input "Search Form" at bounding box center [693, 135] width 677 height 30
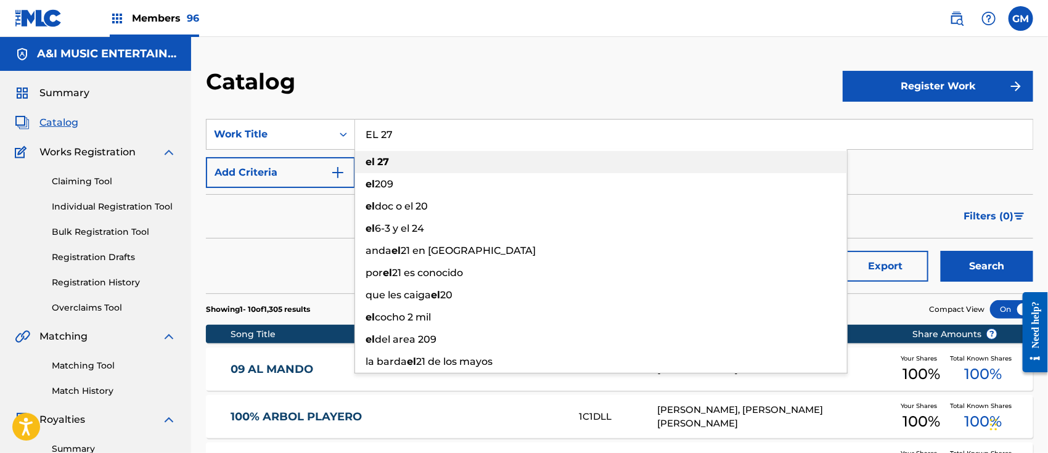
click at [404, 164] on div "el 27" at bounding box center [601, 162] width 492 height 22
type input "el 27"
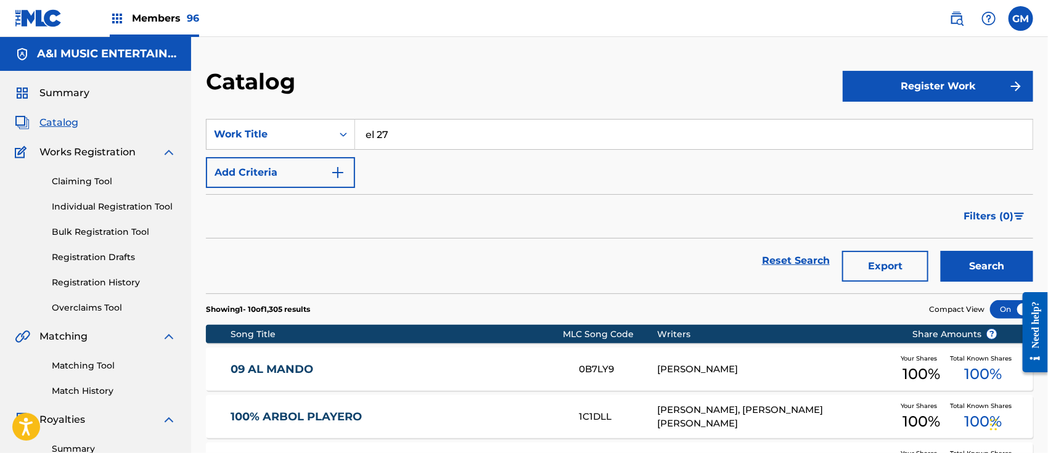
click at [964, 264] on button "Search" at bounding box center [986, 266] width 92 height 31
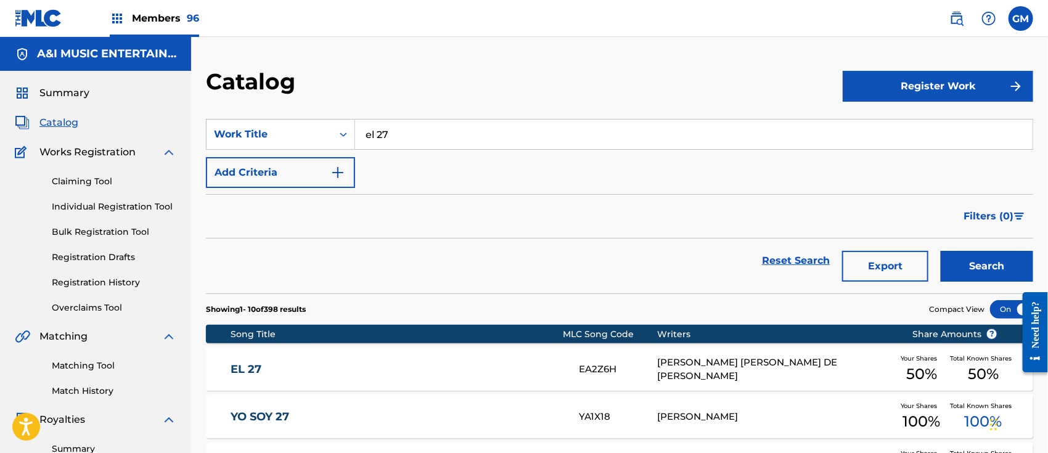
click at [1017, 20] on label at bounding box center [1020, 18] width 25 height 25
click at [1021, 18] on input "GM [PERSON_NAME] [PERSON_NAME][EMAIL_ADDRESS][DOMAIN_NAME] Notification Prefere…" at bounding box center [1021, 18] width 0 height 0
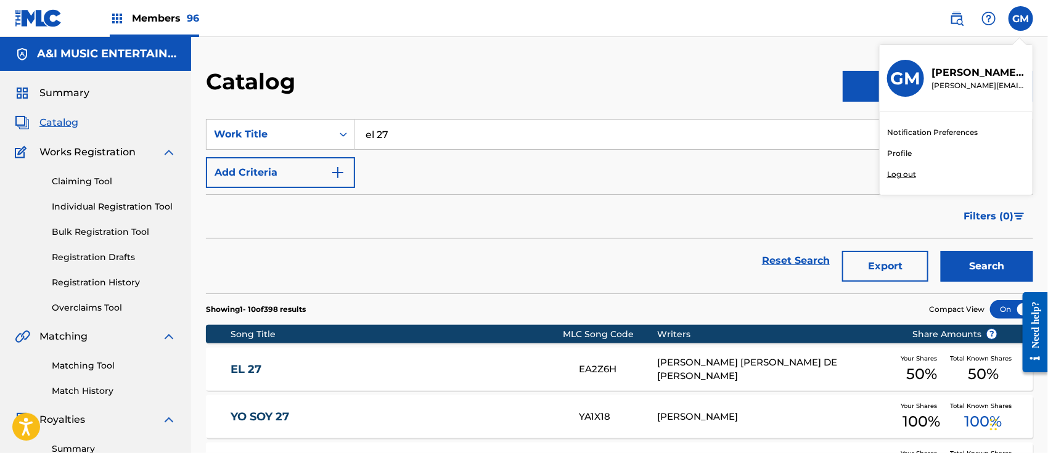
click at [897, 177] on p "Log out" at bounding box center [901, 174] width 29 height 11
click at [1021, 18] on input "GM [PERSON_NAME] [PERSON_NAME][EMAIL_ADDRESS][DOMAIN_NAME] Notification Prefere…" at bounding box center [1021, 18] width 0 height 0
